Goal: Book appointment/travel/reservation

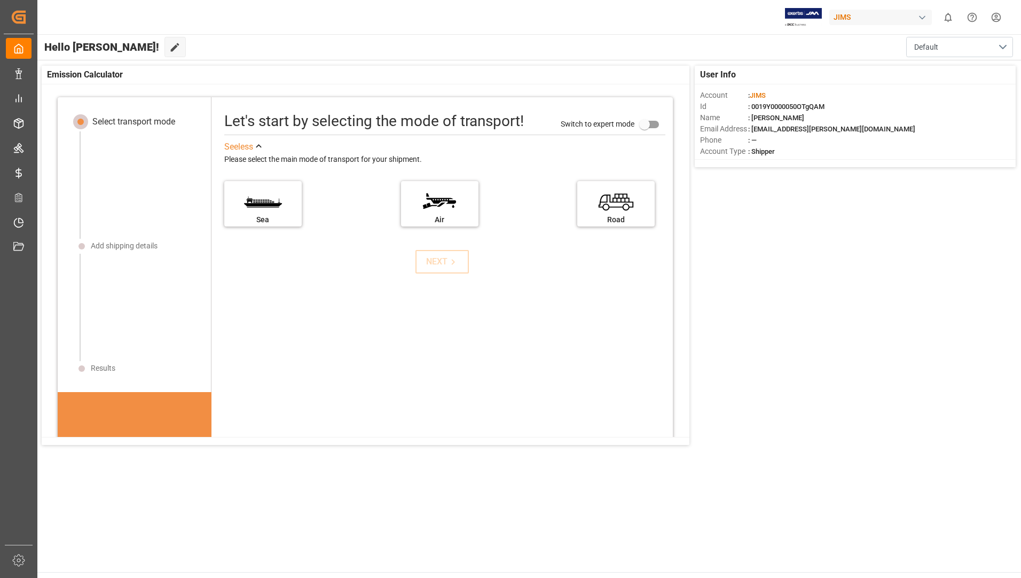
click at [881, 355] on div "User Info Account : [PERSON_NAME] Id : 0019Y0000050OTgQAM Name : [PERSON_NAME] …" at bounding box center [528, 255] width 985 height 390
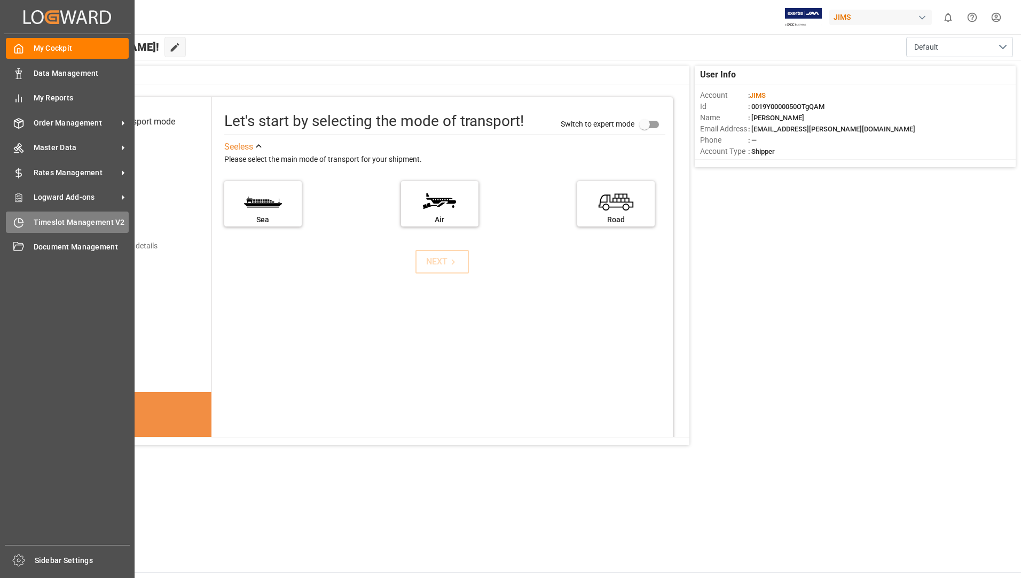
click at [89, 224] on span "Timeslot Management V2" at bounding box center [82, 222] width 96 height 11
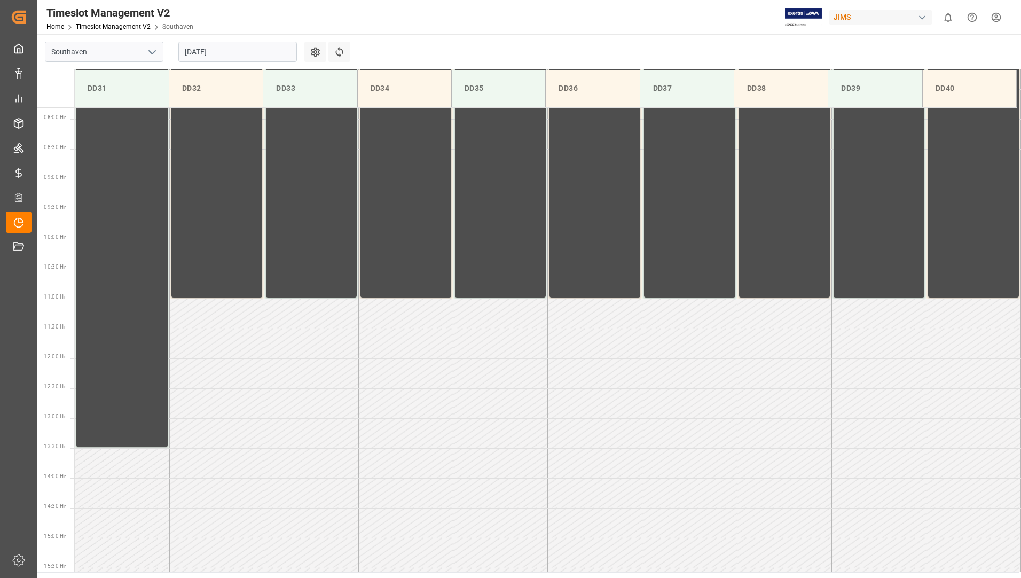
scroll to position [457, 0]
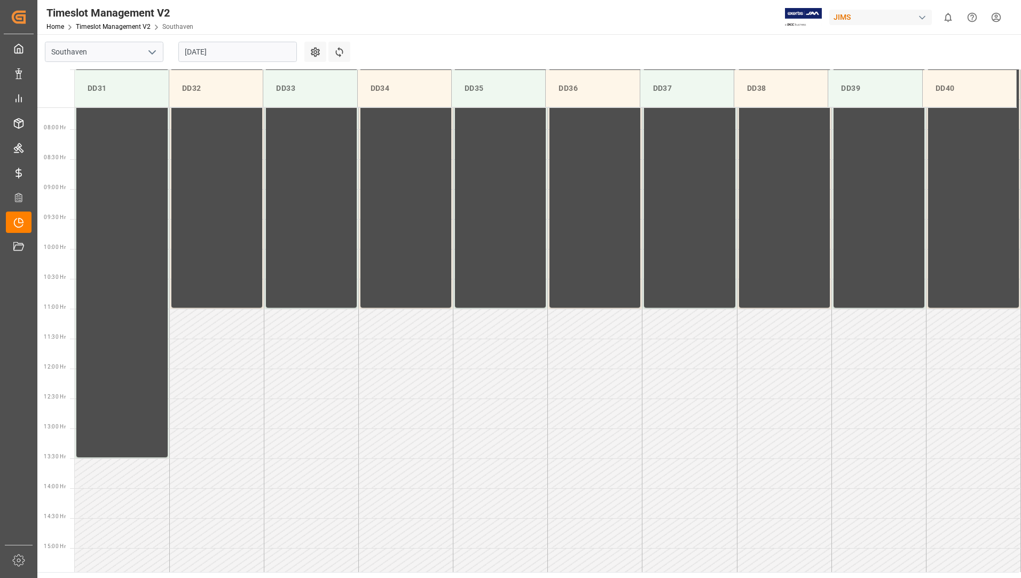
click at [255, 39] on div "[DATE]" at bounding box center [237, 51] width 133 height 35
click at [253, 46] on input "[DATE]" at bounding box center [237, 52] width 119 height 20
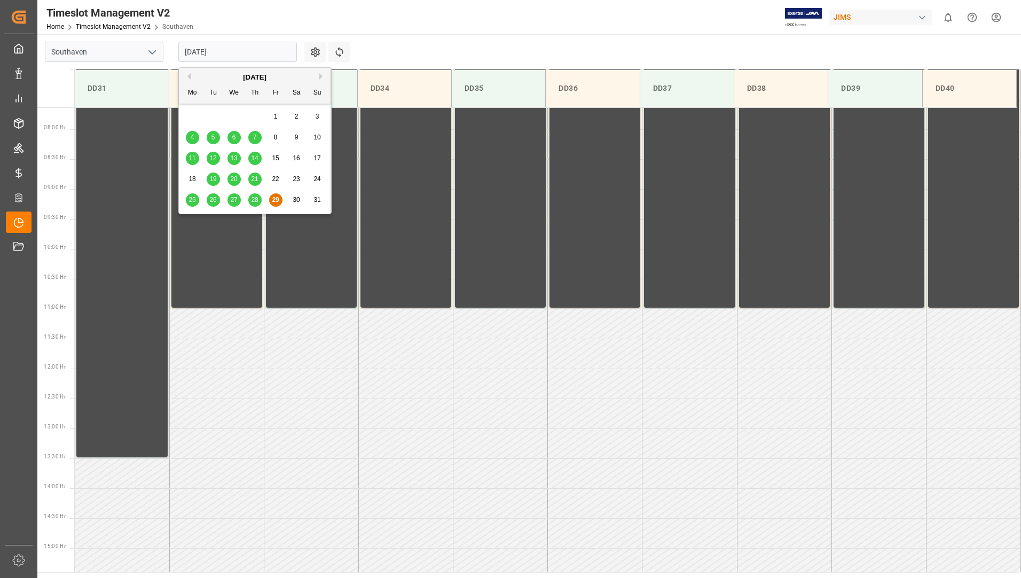
click at [277, 198] on span "29" at bounding box center [275, 199] width 7 height 7
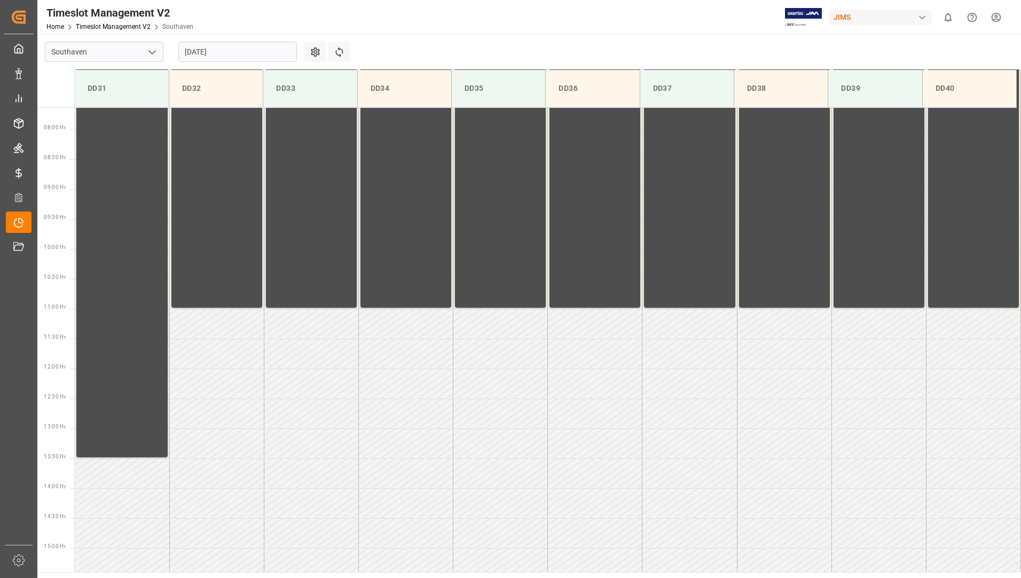
click at [258, 39] on div "[DATE]" at bounding box center [237, 51] width 133 height 35
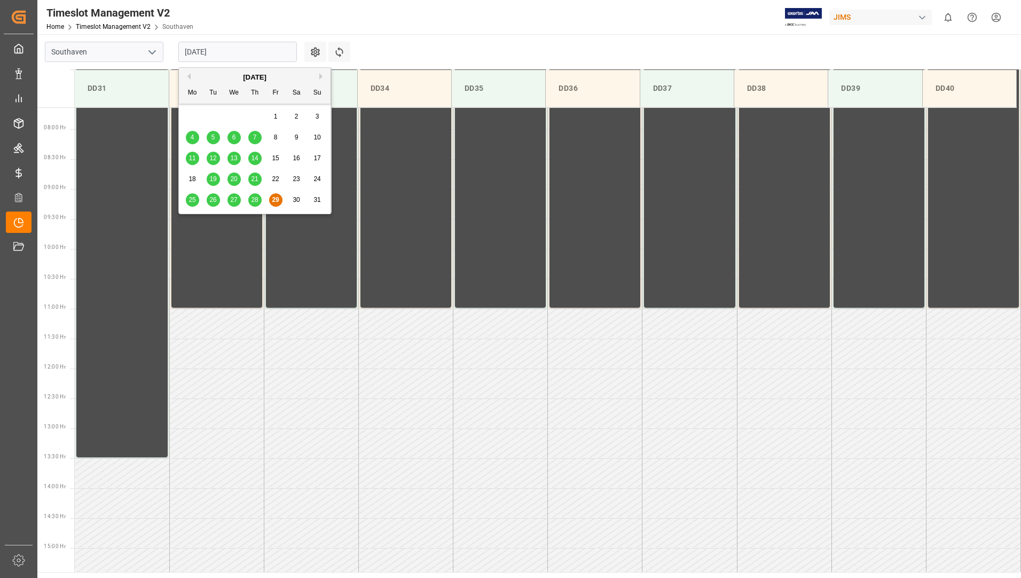
click at [253, 56] on input "[DATE]" at bounding box center [237, 52] width 119 height 20
click at [321, 76] on button "Next Month" at bounding box center [322, 76] width 6 height 6
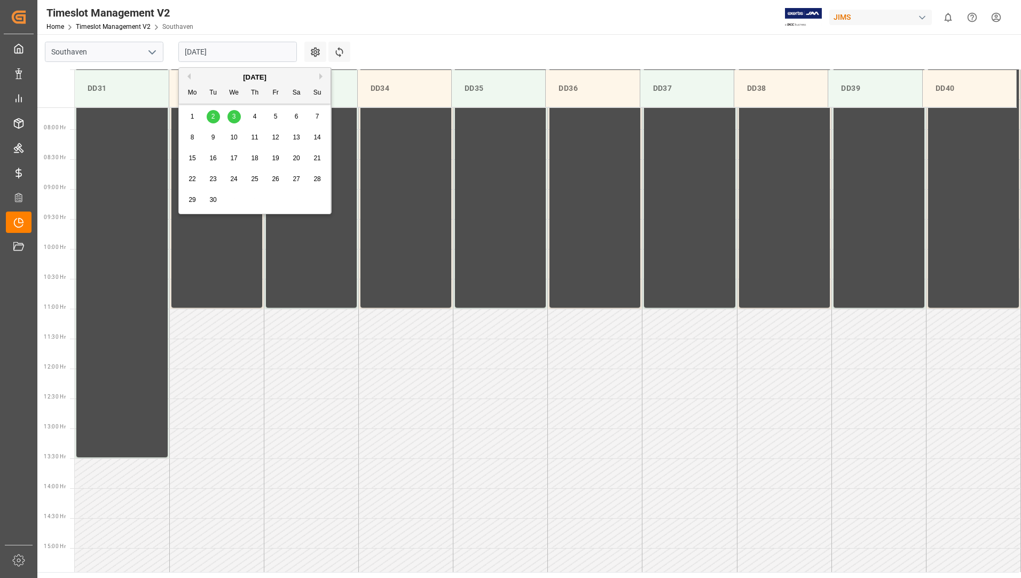
click at [216, 120] on div "2" at bounding box center [213, 117] width 13 height 13
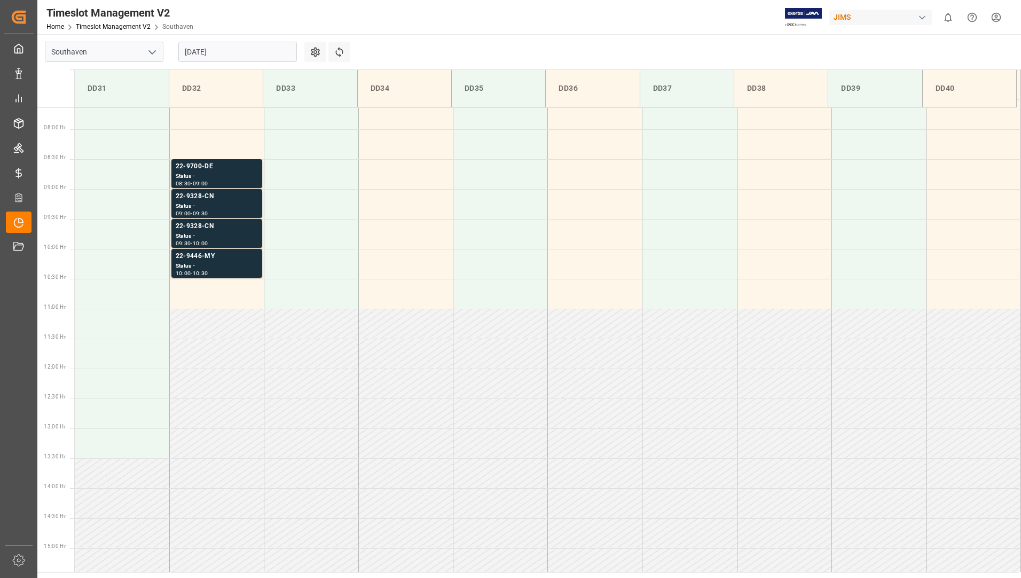
click at [243, 65] on div "[DATE]" at bounding box center [237, 51] width 133 height 35
click at [246, 54] on input "[DATE]" at bounding box center [237, 52] width 119 height 20
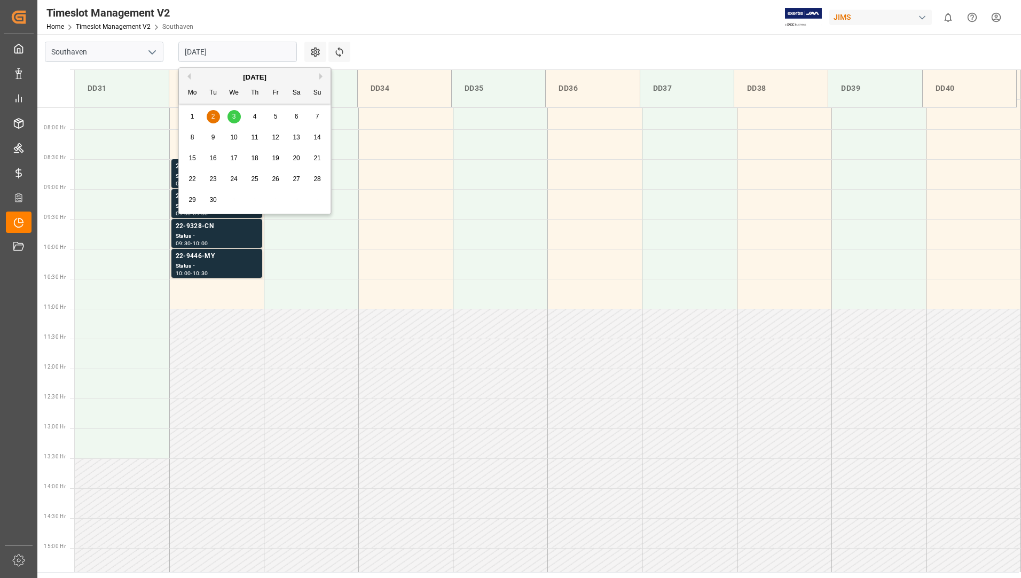
click at [235, 116] on span "3" at bounding box center [234, 116] width 4 height 7
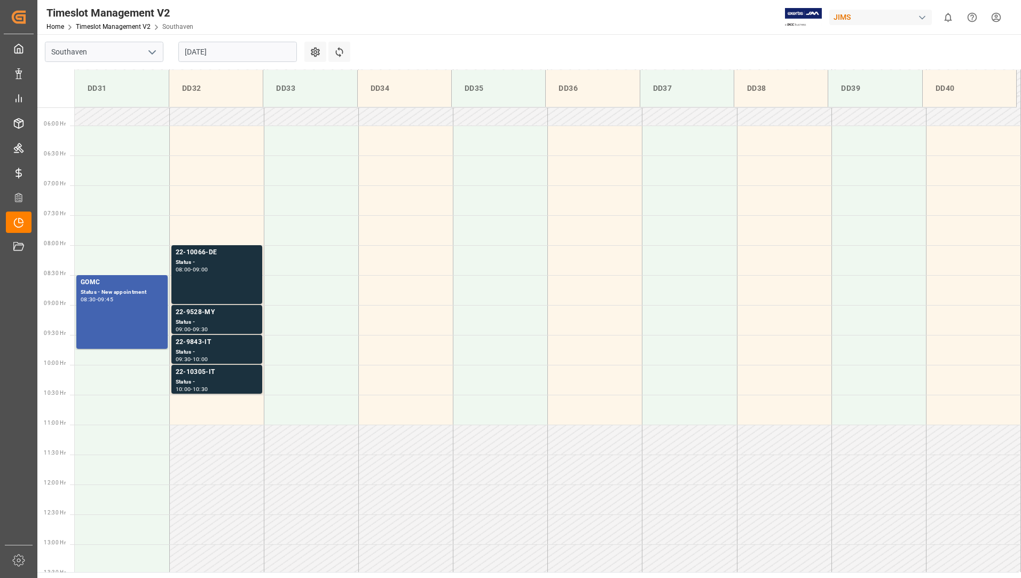
scroll to position [337, 0]
click at [232, 54] on input "[DATE]" at bounding box center [237, 52] width 119 height 20
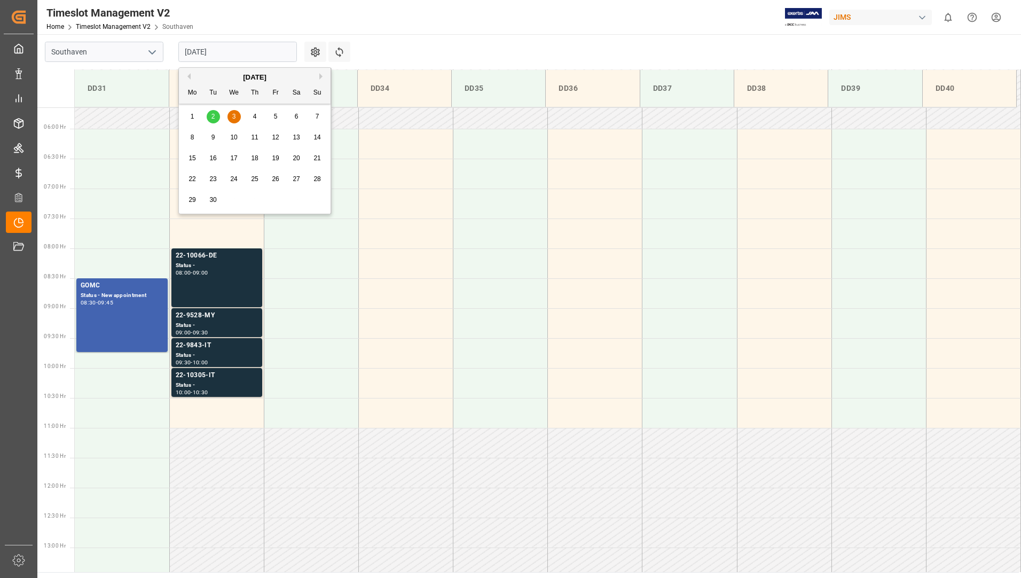
click at [212, 119] on span "2" at bounding box center [213, 116] width 4 height 7
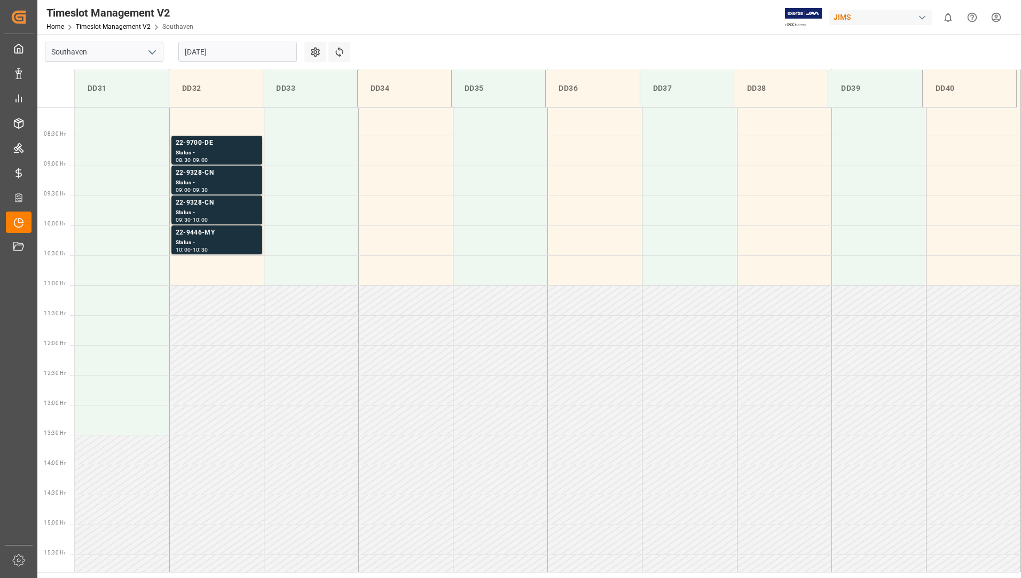
scroll to position [451, 0]
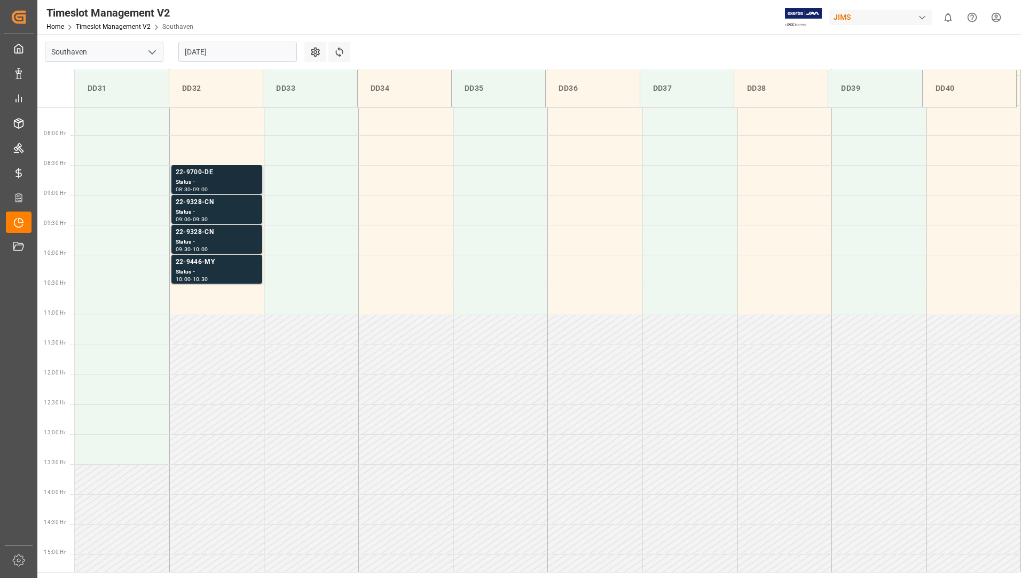
click at [237, 172] on div "22-9700-DE" at bounding box center [217, 172] width 82 height 11
click at [235, 207] on div "22-9328-CN" at bounding box center [217, 202] width 82 height 11
click at [232, 240] on div "Status -" at bounding box center [217, 242] width 82 height 9
click at [234, 273] on div "Status -" at bounding box center [217, 272] width 82 height 9
